Goal: Entertainment & Leisure: Consume media (video, audio)

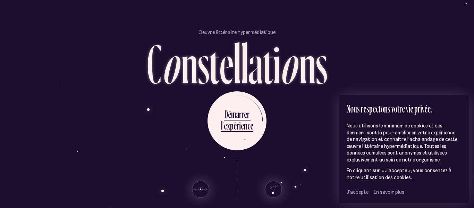
click at [361, 191] on span "J’accepte" at bounding box center [358, 192] width 22 height 6
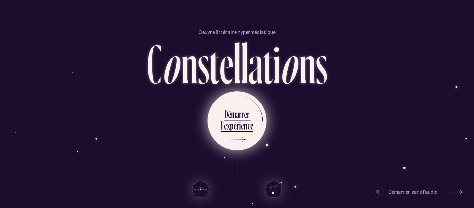
click at [241, 122] on div "e" at bounding box center [242, 126] width 3 height 14
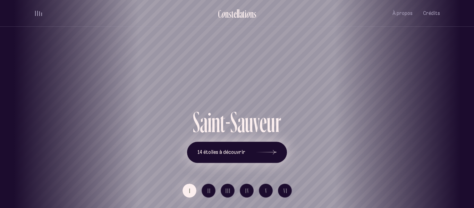
click at [274, 152] on div at bounding box center [266, 152] width 21 height 5
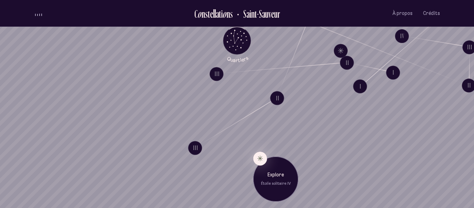
click at [265, 163] on div "Explore Étoile solitaire IV" at bounding box center [275, 178] width 45 height 45
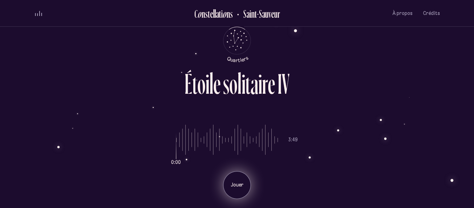
click at [245, 176] on div "Jouer" at bounding box center [237, 185] width 28 height 28
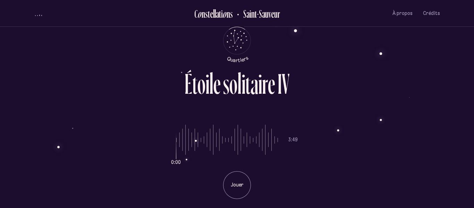
click at [38, 14] on div "volume audio" at bounding box center [38, 15] width 7 height 2
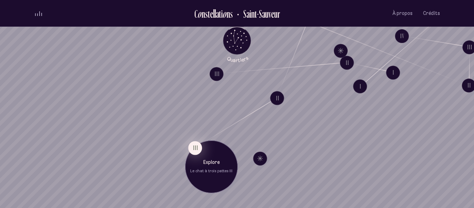
click at [194, 149] on button "III" at bounding box center [195, 148] width 14 height 14
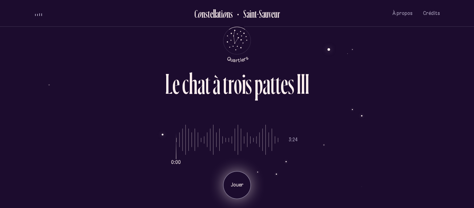
click at [231, 184] on p "Jouer" at bounding box center [236, 185] width 17 height 7
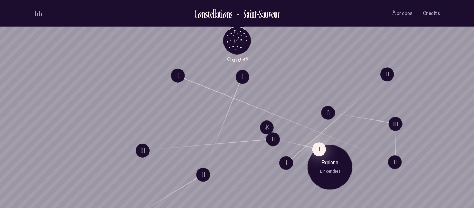
click at [321, 147] on button "I" at bounding box center [319, 149] width 14 height 14
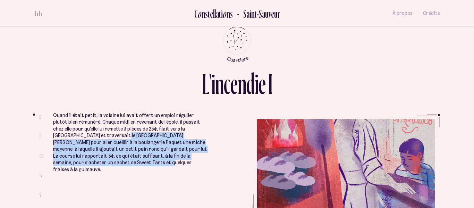
drag, startPoint x: 89, startPoint y: 137, endPoint x: 97, endPoint y: 187, distance: 50.6
click at [97, 187] on li "Quand il était petit, la voisine lui avait offert un emploi régulier plutôt bie…" at bounding box center [130, 177] width 155 height 179
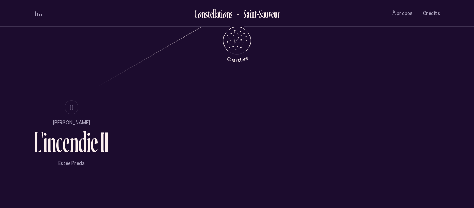
scroll to position [410, 0]
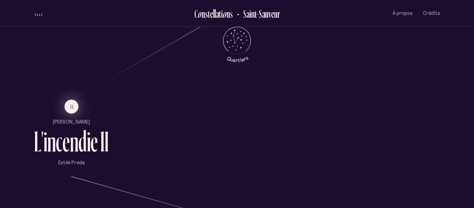
click at [72, 104] on span "II" at bounding box center [71, 107] width 3 height 6
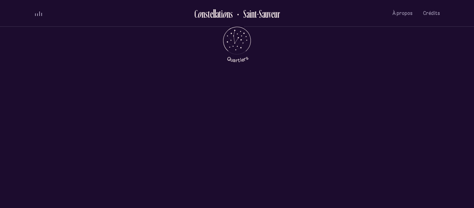
scroll to position [0, 0]
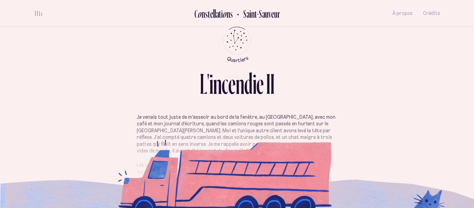
click at [253, 137] on p "Je venais tout juste de m’asseoir au bord de la fenêtre, au [GEOGRAPHIC_DATA], …" at bounding box center [237, 134] width 201 height 41
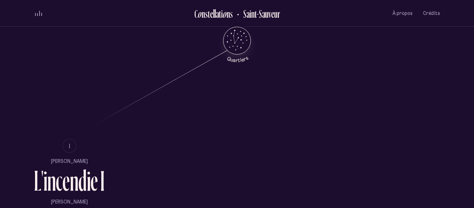
scroll to position [392, 0]
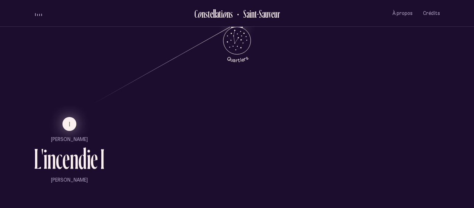
click at [70, 125] on span "I" at bounding box center [70, 124] width 2 height 6
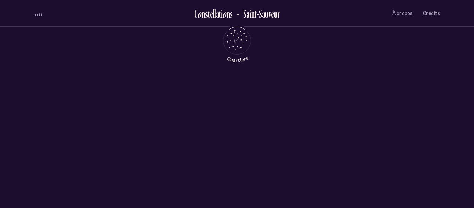
scroll to position [0, 0]
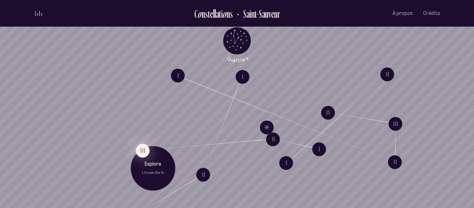
click at [146, 149] on button "III" at bounding box center [143, 150] width 14 height 14
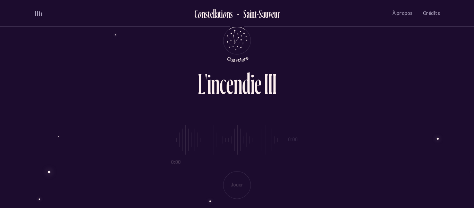
click at [235, 180] on div "0:00 0:00 Jouer" at bounding box center [237, 156] width 406 height 85
click at [239, 187] on div "0:00 0:00 Jouer" at bounding box center [237, 156] width 406 height 85
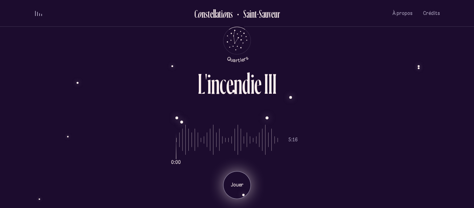
click at [239, 188] on div "Jouer" at bounding box center [237, 185] width 28 height 28
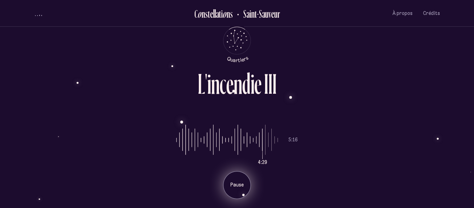
click at [235, 184] on p "Pause" at bounding box center [236, 185] width 17 height 7
click at [41, 14] on div "volume audio" at bounding box center [38, 13] width 7 height 5
click at [233, 192] on div "Jouer" at bounding box center [237, 185] width 28 height 28
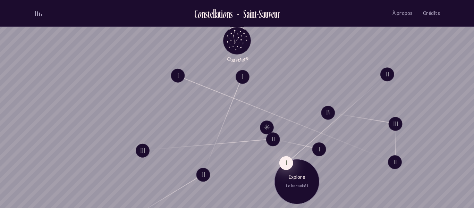
click at [288, 160] on button "I" at bounding box center [286, 163] width 14 height 14
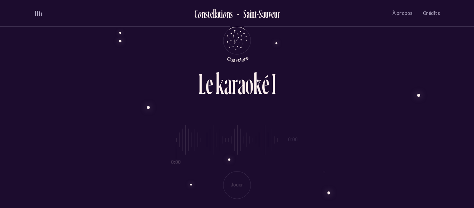
click at [238, 184] on div "0:00 0:00 Jouer" at bounding box center [237, 156] width 406 height 85
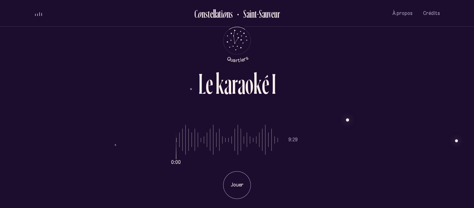
click at [238, 184] on p "Jouer" at bounding box center [236, 185] width 17 height 7
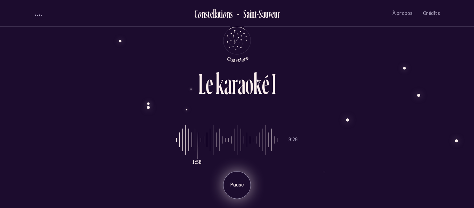
click at [236, 188] on div "Pause" at bounding box center [237, 185] width 28 height 28
click at [238, 180] on div "Jouer" at bounding box center [237, 185] width 28 height 28
click at [233, 188] on p "Pause" at bounding box center [236, 185] width 17 height 7
click at [239, 183] on p "Jouer" at bounding box center [236, 185] width 17 height 7
click at [239, 177] on div "Pause" at bounding box center [237, 185] width 28 height 28
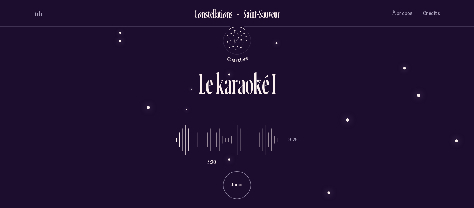
click at [36, 15] on div "volume audio" at bounding box center [38, 13] width 7 height 5
